Goal: Contribute content

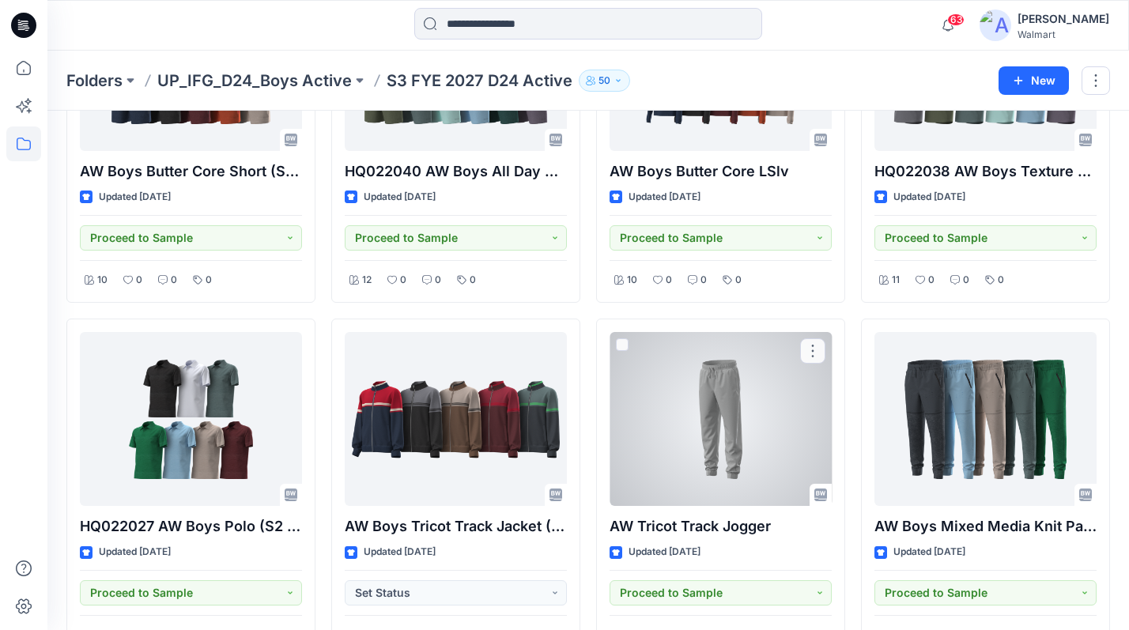
scroll to position [931, 0]
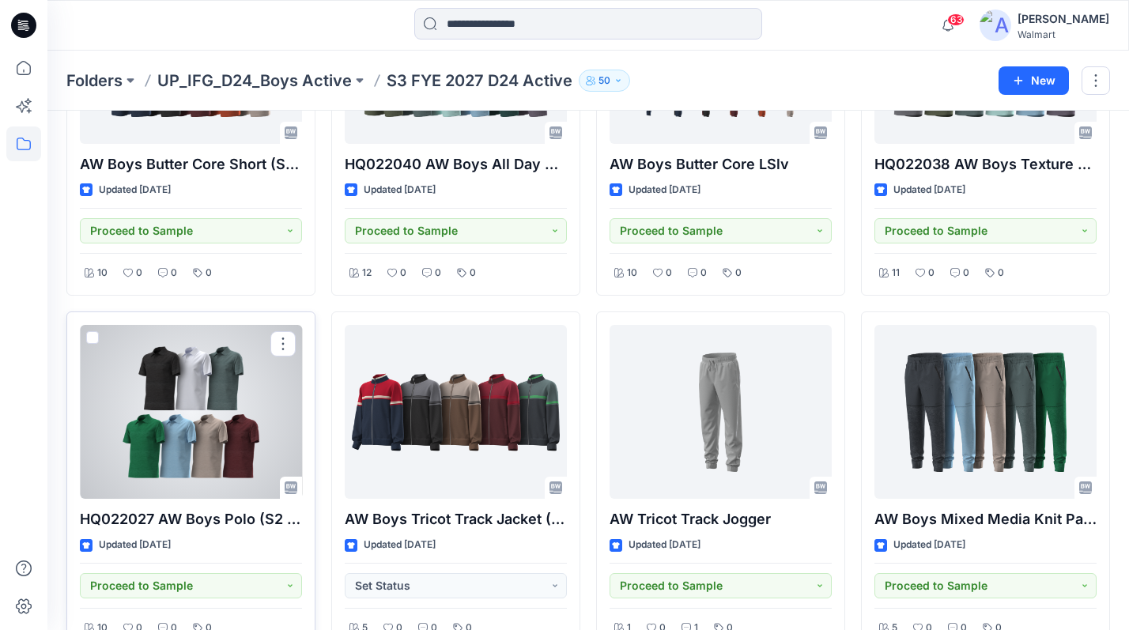
click at [220, 428] on div at bounding box center [191, 412] width 222 height 174
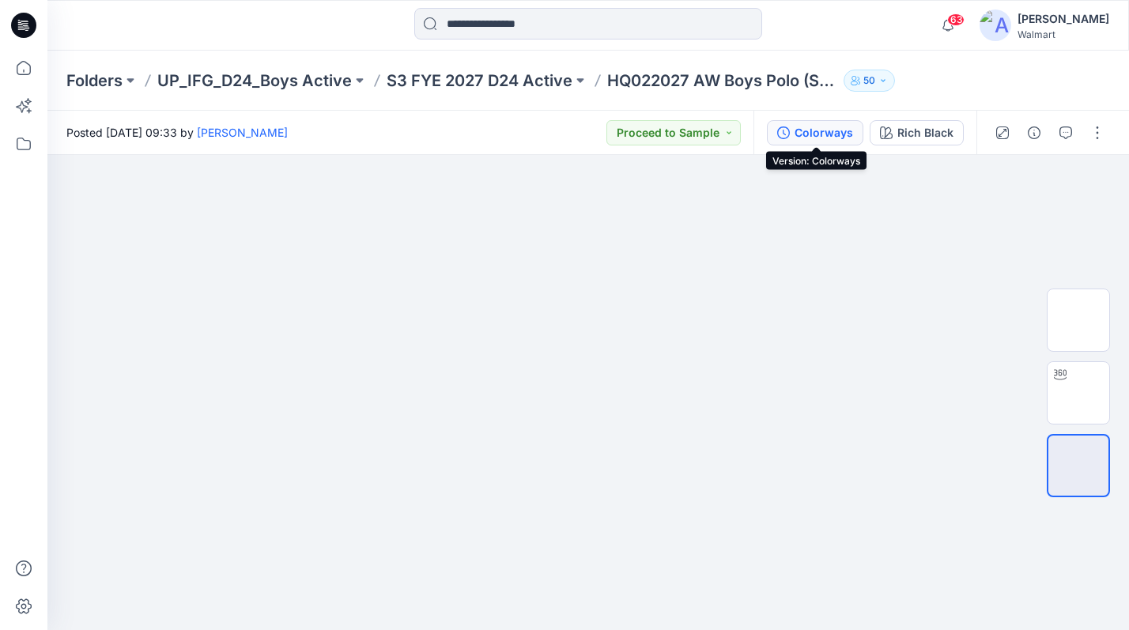
click at [820, 134] on div "Colorways" at bounding box center [824, 132] width 59 height 17
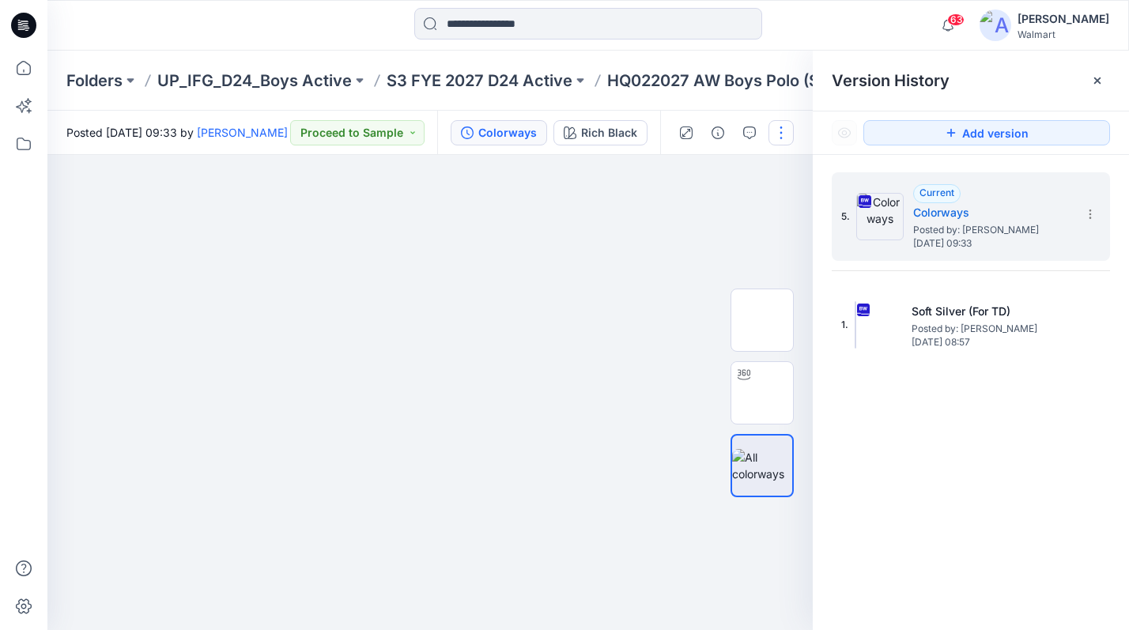
click at [781, 134] on button "button" at bounding box center [781, 132] width 25 height 25
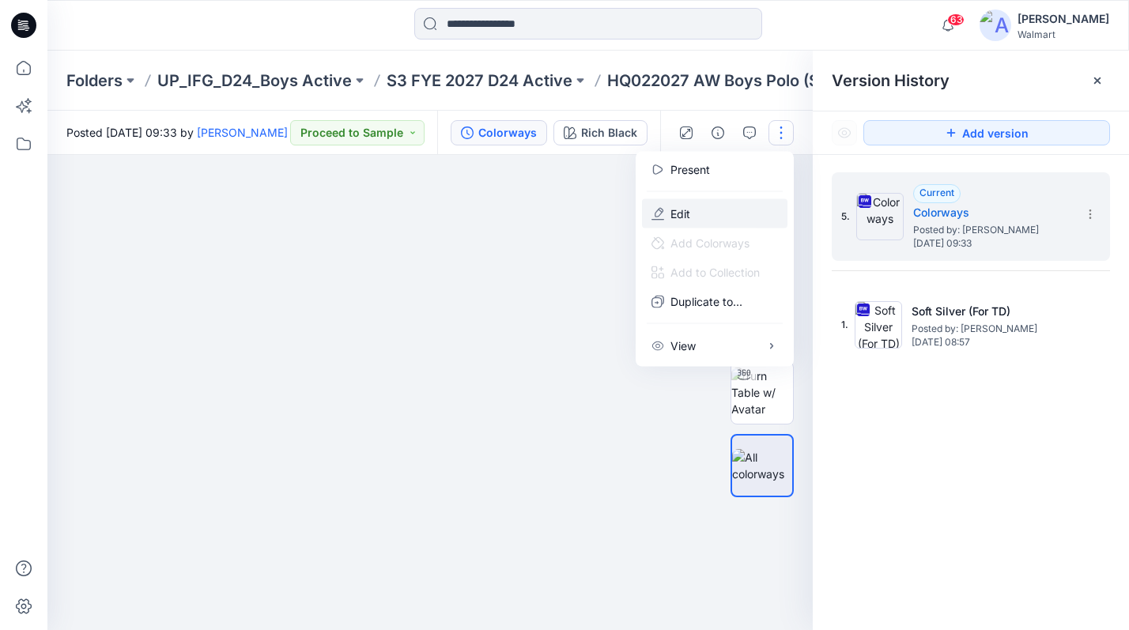
click at [696, 215] on button "Edit" at bounding box center [714, 213] width 145 height 29
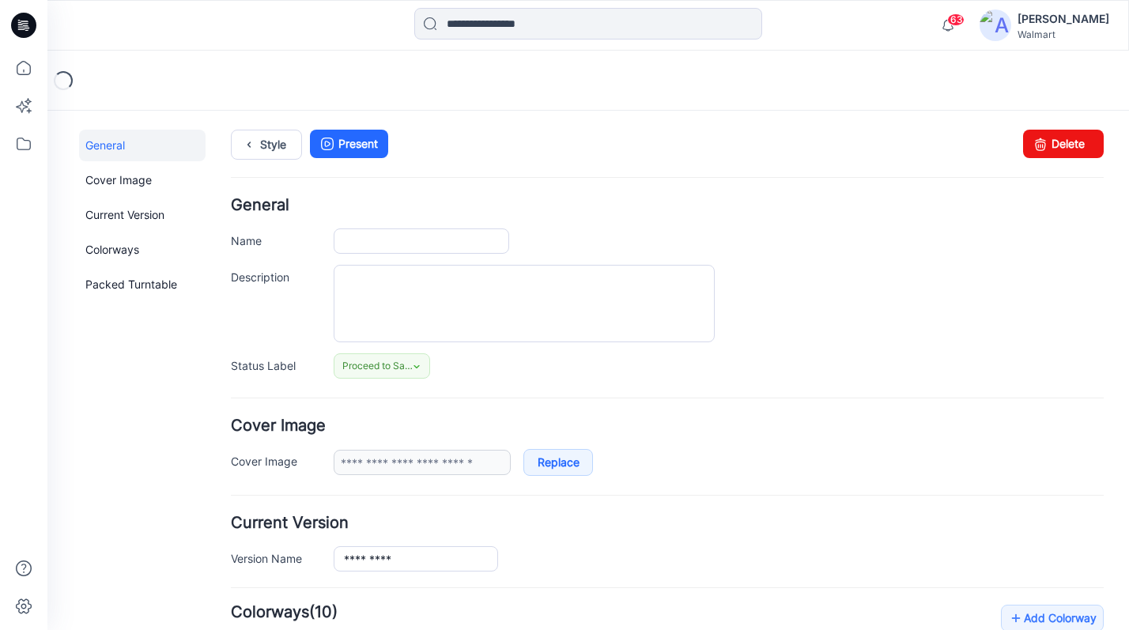
type input "**********"
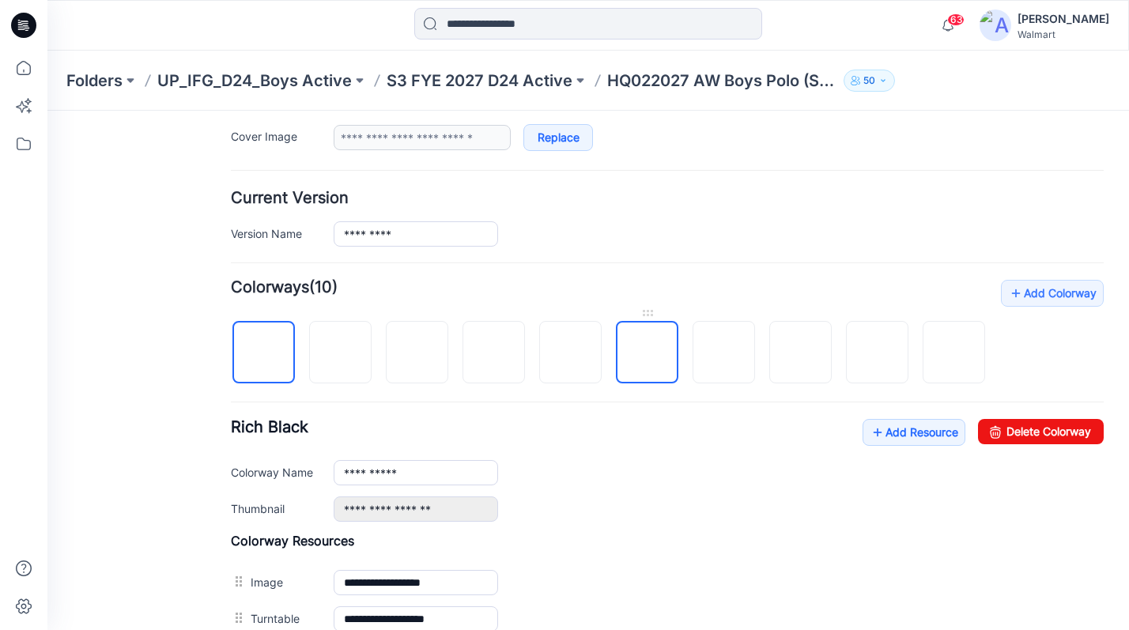
scroll to position [335, 0]
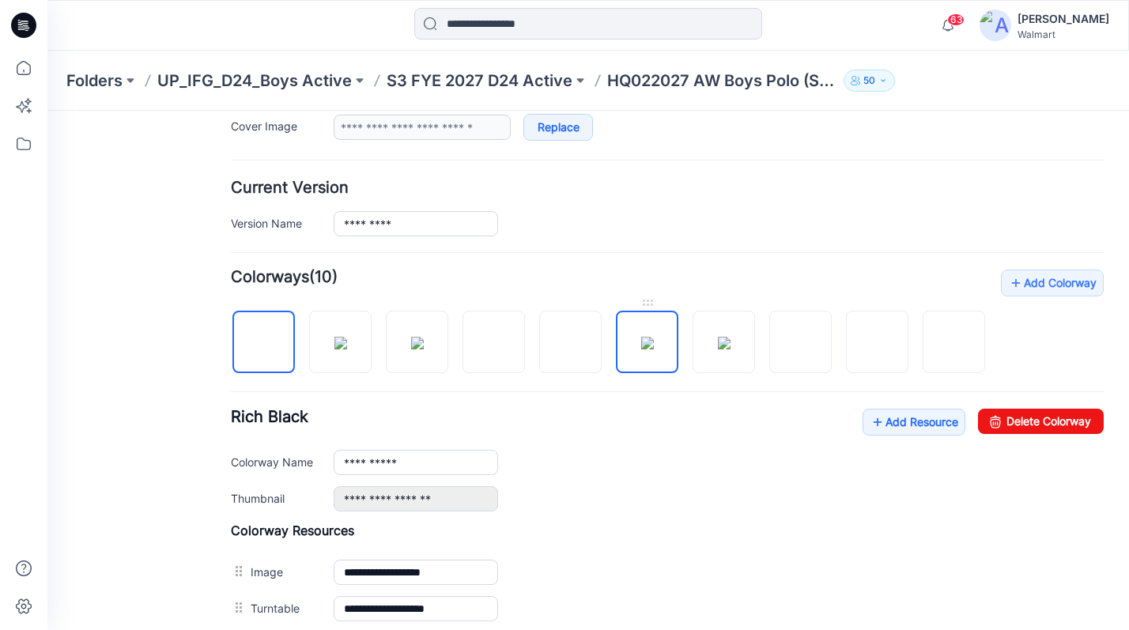
click at [650, 338] on img at bounding box center [647, 343] width 13 height 13
click at [1037, 421] on link "Delete Colorway" at bounding box center [1041, 421] width 126 height 25
click at [646, 349] on img at bounding box center [647, 343] width 13 height 13
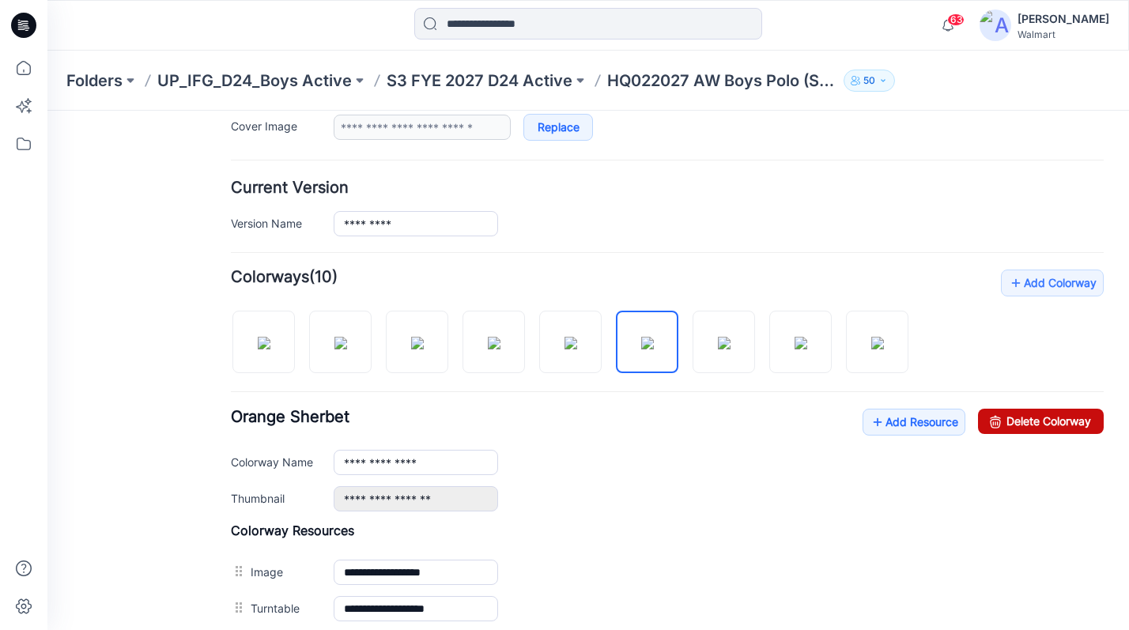
click at [1017, 419] on link "Delete Colorway" at bounding box center [1041, 421] width 126 height 25
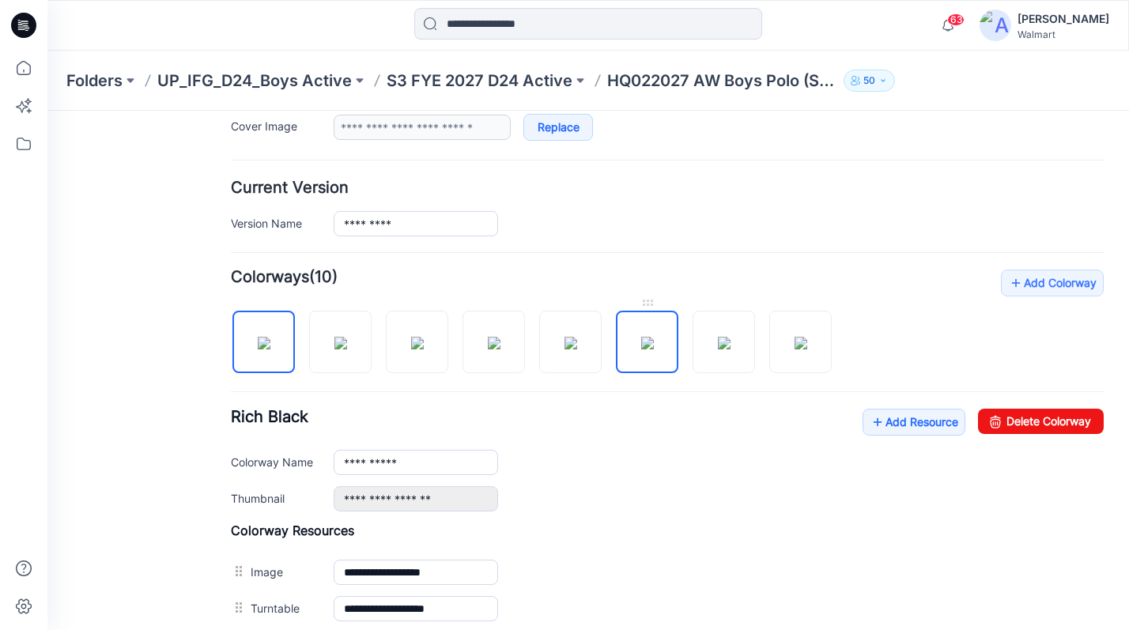
click at [649, 349] on img at bounding box center [647, 343] width 13 height 13
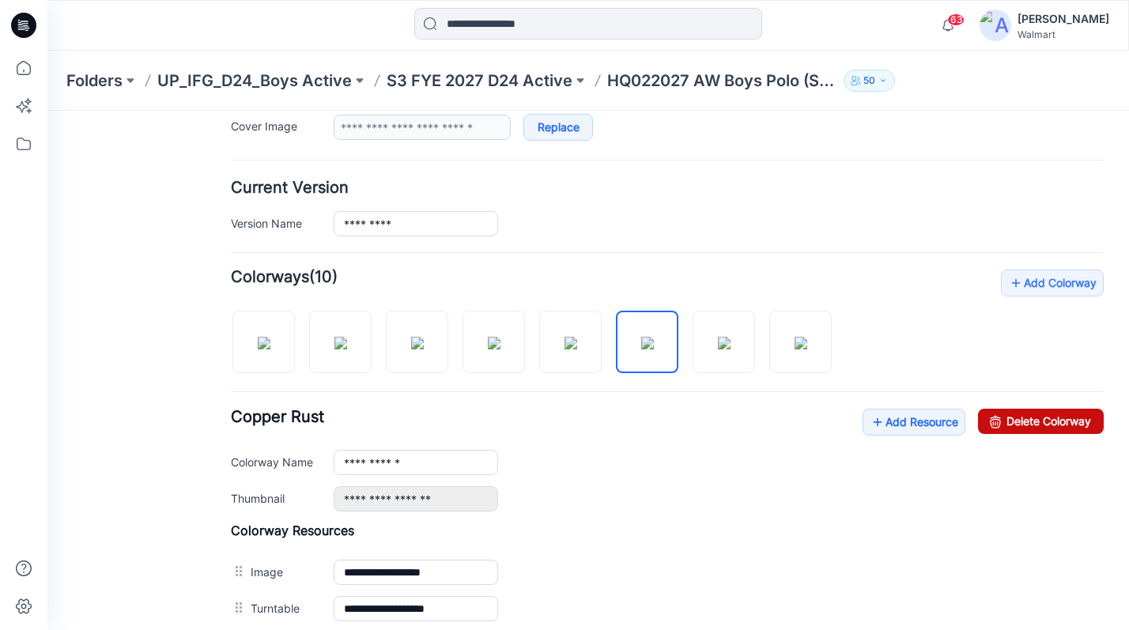
click at [1046, 420] on link "Delete Colorway" at bounding box center [1041, 421] width 126 height 25
type input "**********"
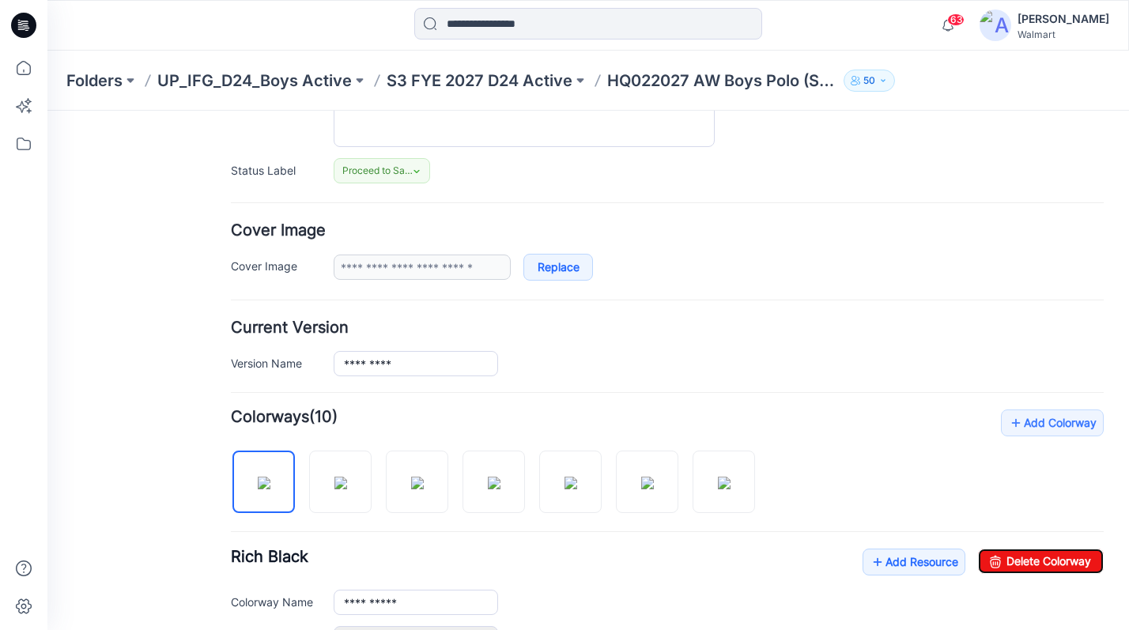
scroll to position [0, 0]
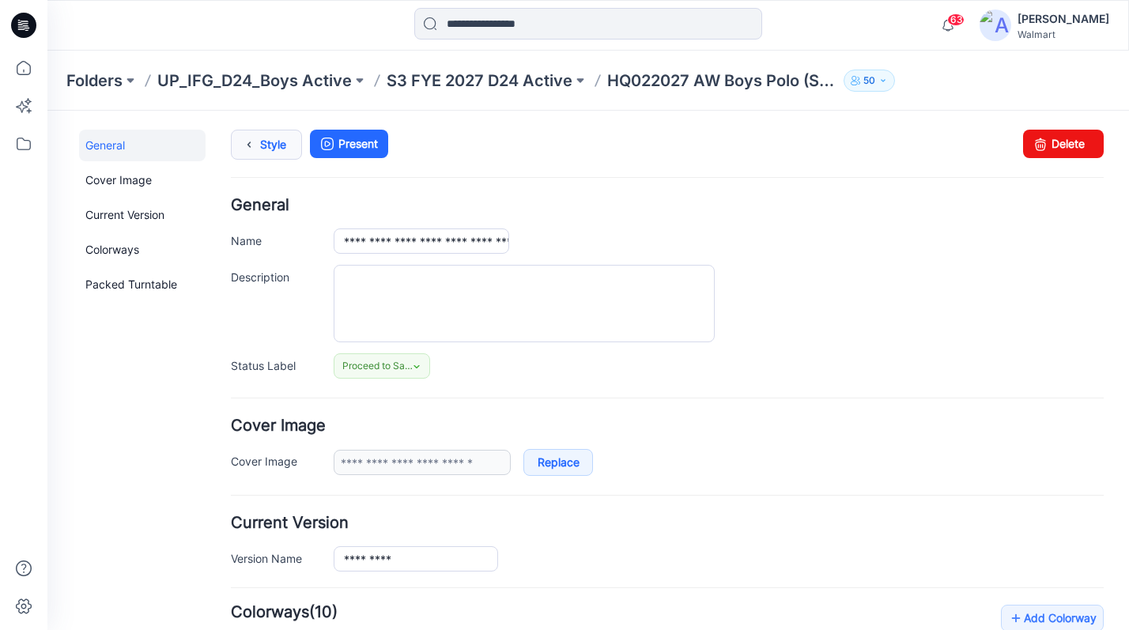
click at [260, 144] on link "Style" at bounding box center [266, 145] width 71 height 30
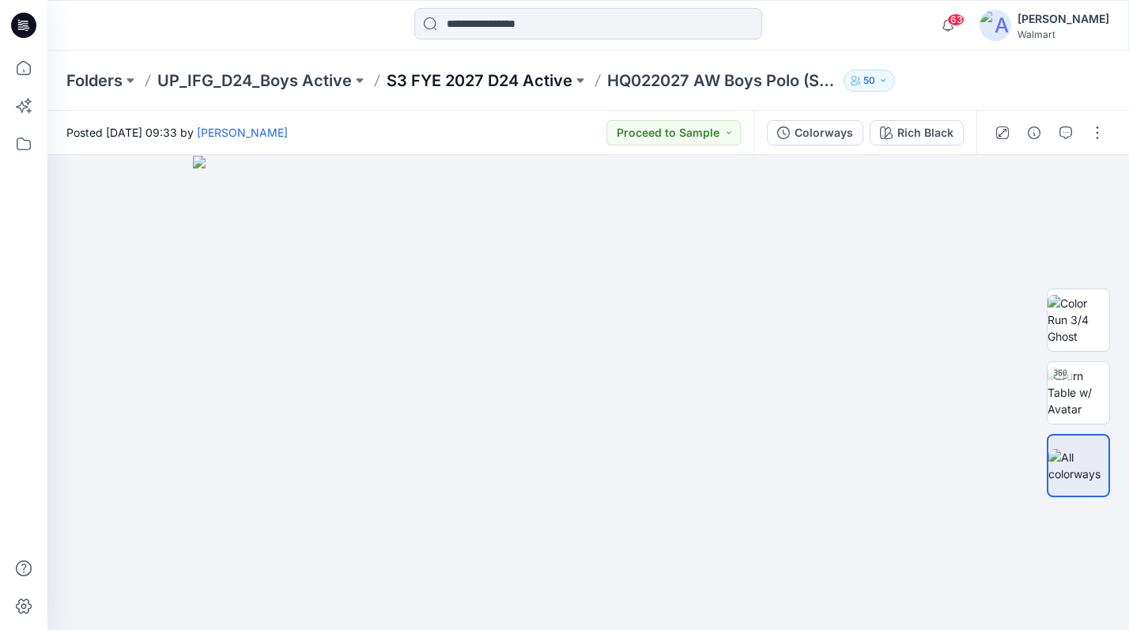
click at [518, 79] on p "S3 FYE 2027 D24 Active" at bounding box center [480, 81] width 186 height 22
